Goal: Navigation & Orientation: Find specific page/section

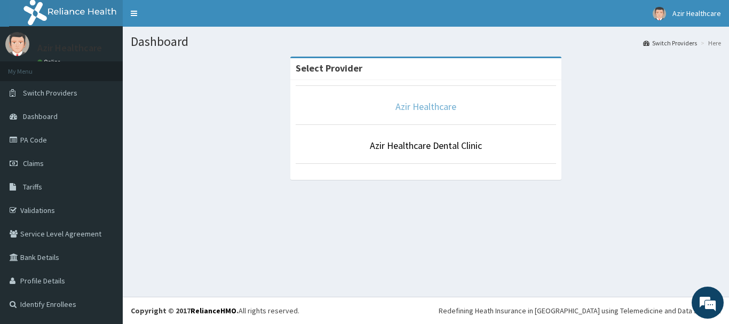
click at [430, 106] on link "Azir Healthcare" at bounding box center [426, 106] width 61 height 12
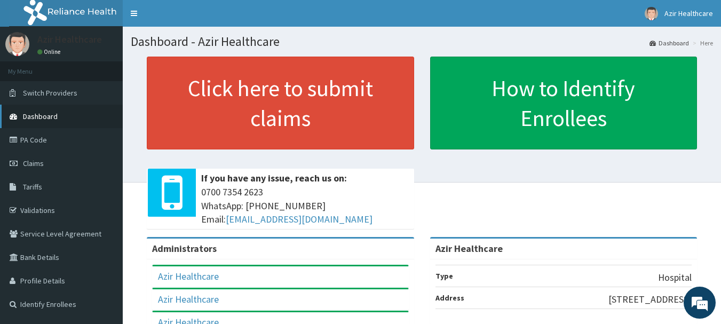
click at [79, 113] on link "Dashboard" at bounding box center [61, 116] width 123 height 23
